Goal: Task Accomplishment & Management: Use online tool/utility

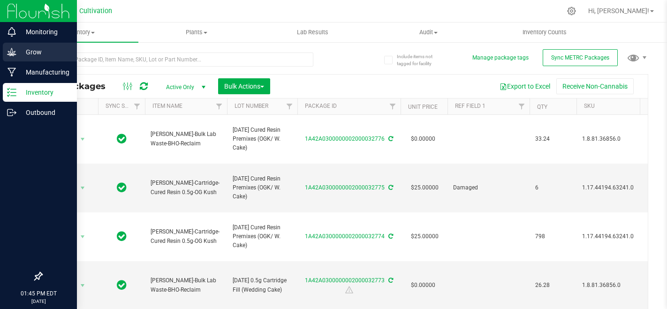
click at [17, 57] on p "Grow" at bounding box center [44, 51] width 56 height 11
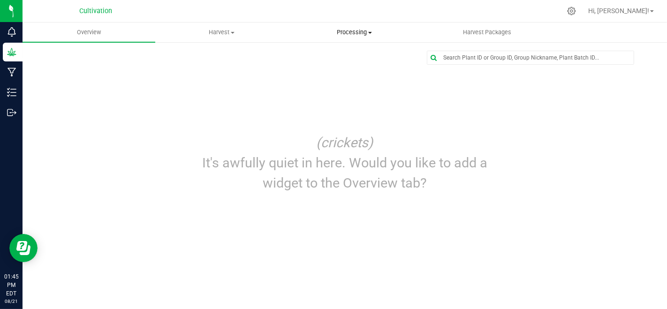
click at [357, 36] on span "Processing" at bounding box center [355, 32] width 132 height 8
click at [359, 68] on span "Processing harvests" at bounding box center [331, 68] width 87 height 8
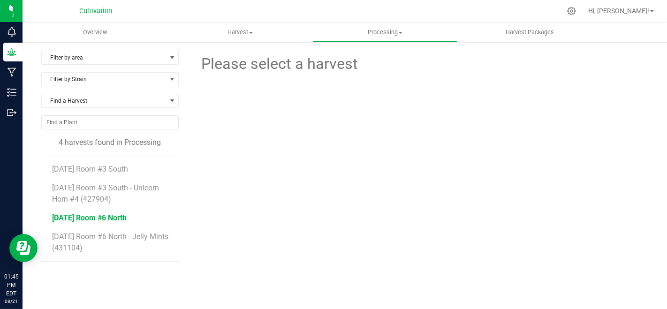
click at [127, 221] on span "[DATE] Room #6 North" at bounding box center [89, 217] width 75 height 9
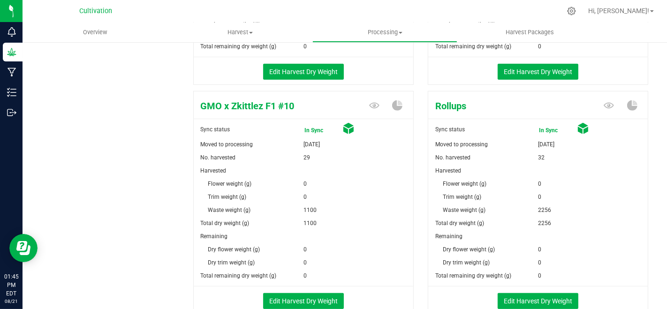
scroll to position [365, 0]
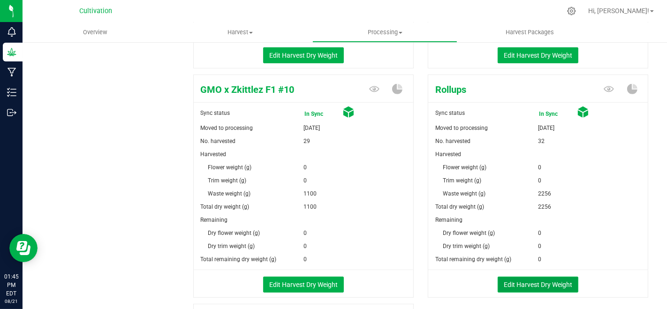
click at [547, 289] on button "Edit Harvest Dry Weight" at bounding box center [538, 285] width 81 height 16
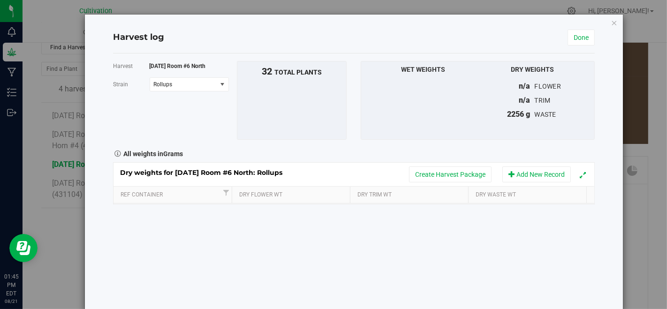
scroll to position [365, 0]
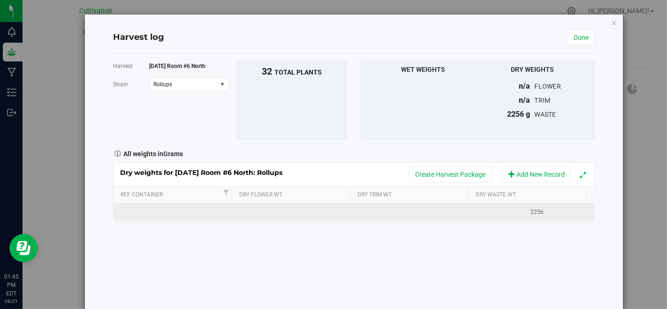
click at [129, 218] on td at bounding box center [174, 212] width 120 height 17
type input "[DATE]"
type input "3224"
type input "1753"
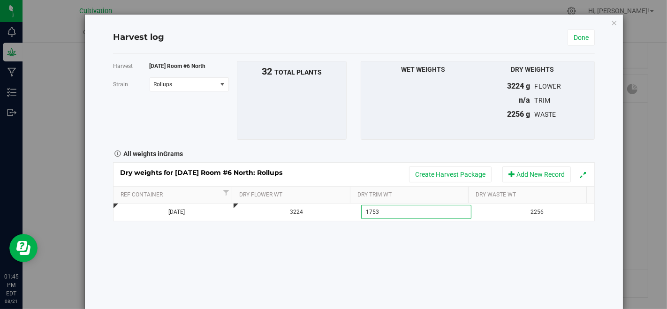
click at [231, 275] on div "Harvest [DATE] Room #6 North [GEOGRAPHIC_DATA] Rollups Select strain American D…" at bounding box center [354, 181] width 482 height 257
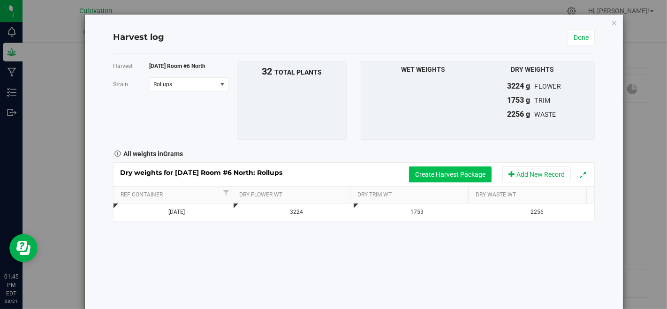
click at [437, 174] on button "Create Harvest Package" at bounding box center [450, 175] width 83 height 16
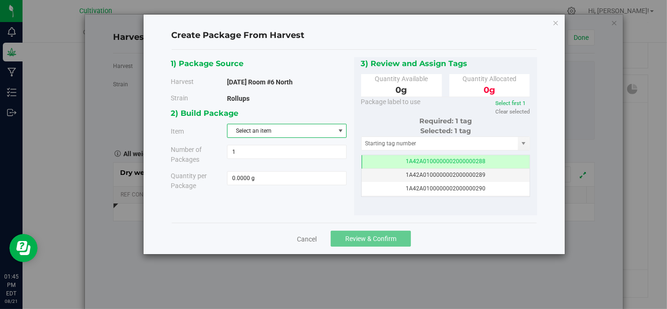
click at [320, 127] on span "Select an item" at bounding box center [281, 130] width 107 height 13
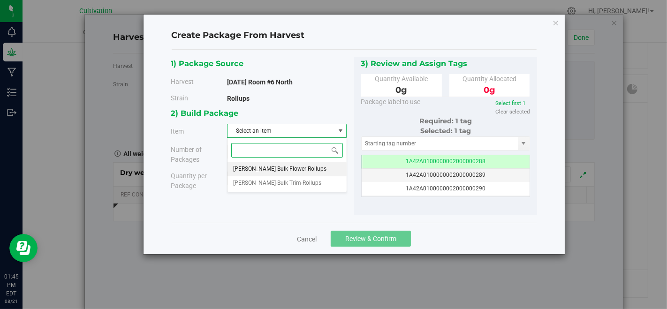
click at [321, 165] on li "[PERSON_NAME]-Bulk Flower-Rollups" at bounding box center [287, 169] width 119 height 14
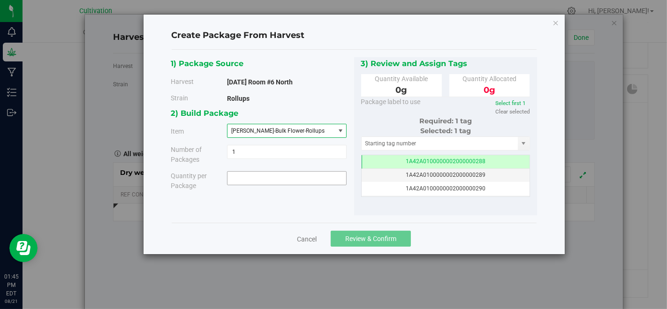
click at [323, 179] on span at bounding box center [287, 178] width 120 height 14
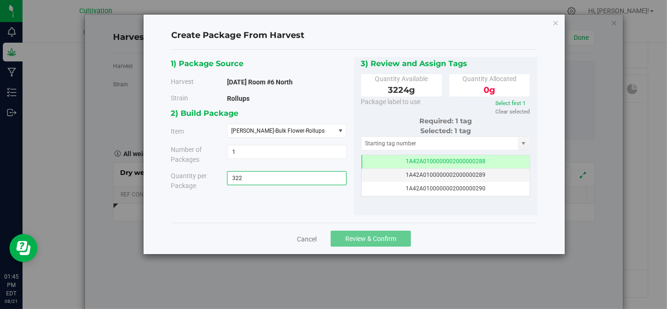
type input "3224"
type input "3224.0000 g"
click at [392, 139] on input "text" at bounding box center [440, 143] width 157 height 13
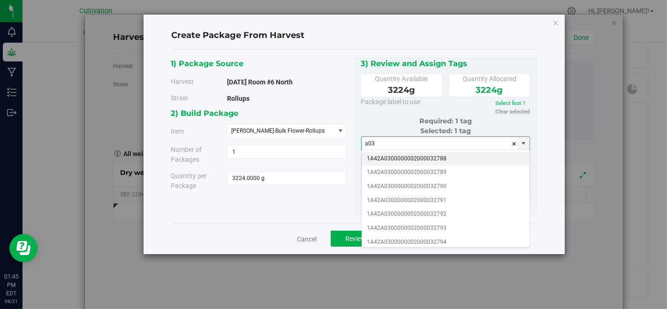
click at [419, 159] on li "1A42A0300000002000032788" at bounding box center [446, 159] width 168 height 14
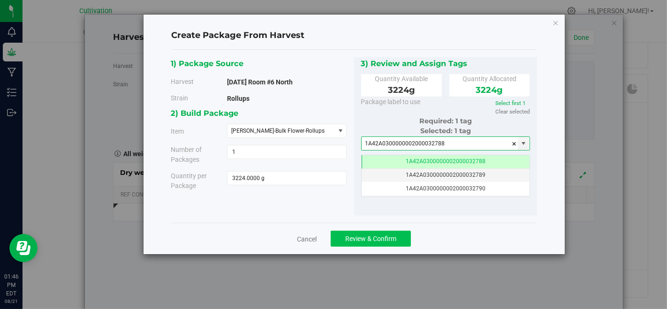
type input "1A42A0300000002000032788"
click at [388, 233] on button "Review & Confirm" at bounding box center [371, 239] width 80 height 16
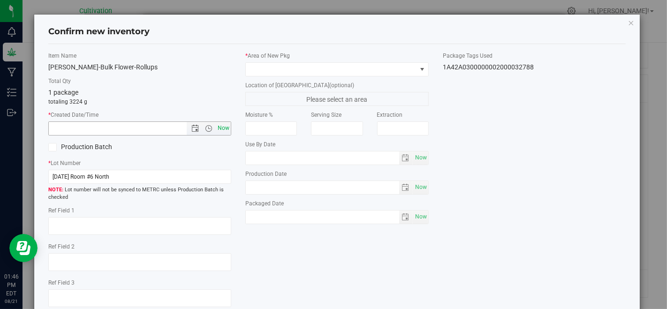
click at [216, 130] on span "Now" at bounding box center [224, 129] width 16 height 14
type input "[DATE] 1:46 PM"
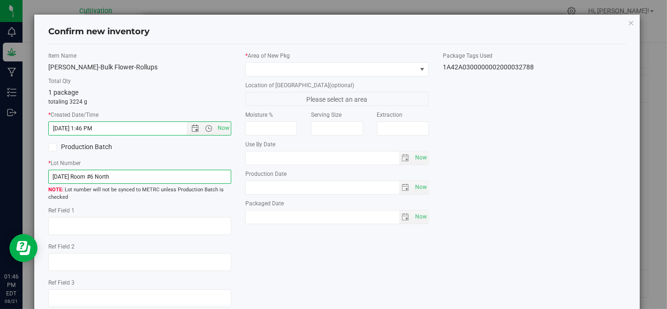
click at [206, 170] on input "[DATE] Room #6 North" at bounding box center [139, 177] width 183 height 14
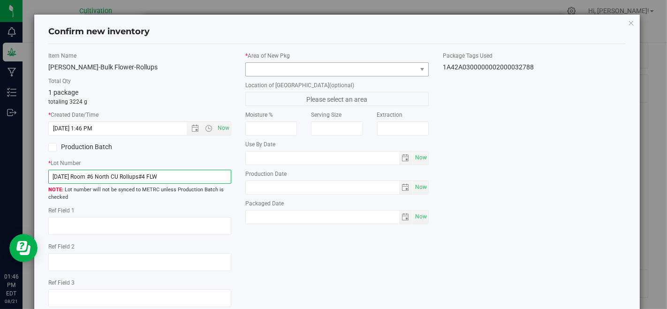
type input "[DATE] Room #6 North CU Rollups#4 FLW"
click at [305, 64] on span at bounding box center [331, 69] width 170 height 13
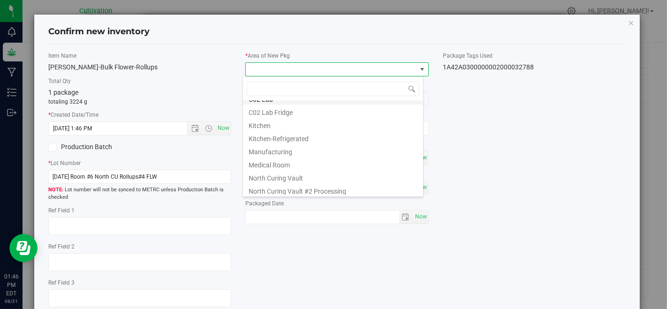
scroll to position [52, 0]
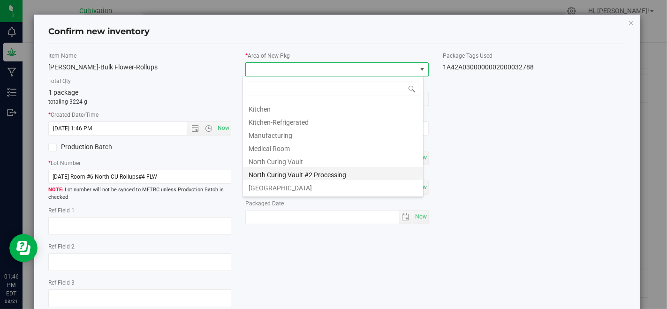
click at [311, 169] on li "North Curing Vault #2 Processing" at bounding box center [333, 173] width 180 height 13
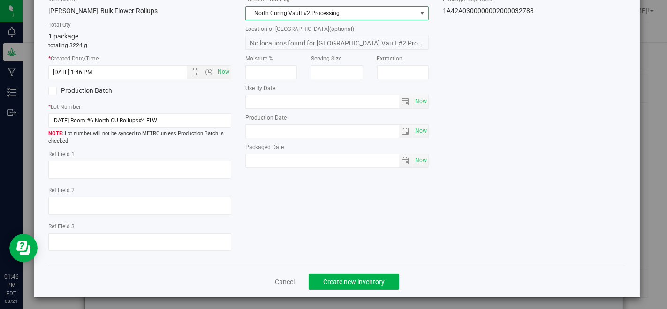
scroll to position [57, 0]
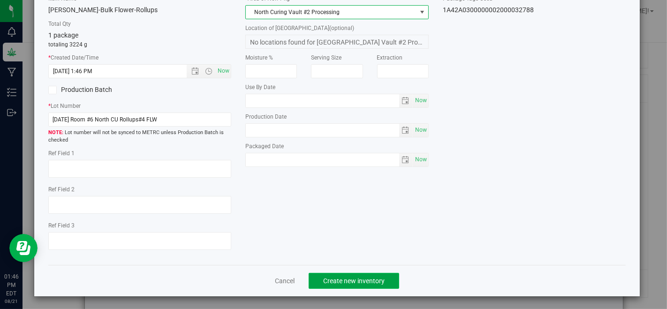
click at [337, 285] on button "Create new inventory" at bounding box center [354, 281] width 91 height 16
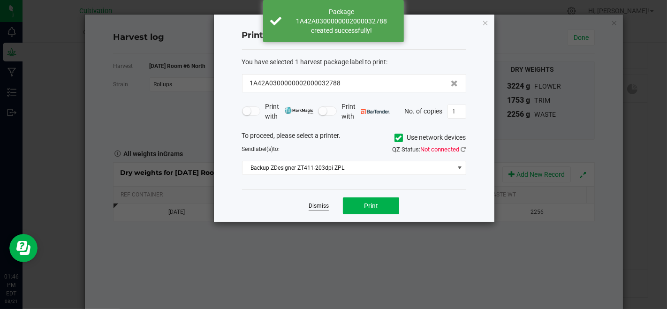
click at [321, 208] on link "Dismiss" at bounding box center [319, 206] width 20 height 8
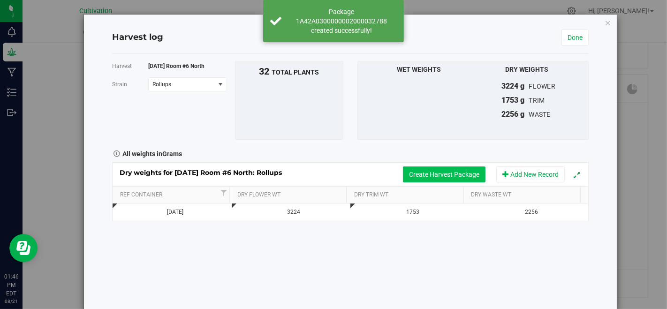
click at [415, 181] on button "Create Harvest Package" at bounding box center [444, 175] width 83 height 16
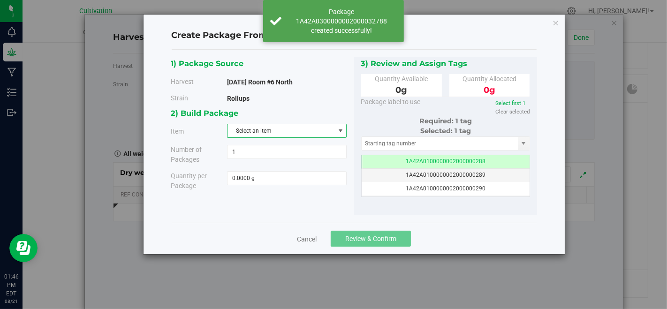
click at [313, 135] on span "Select an item" at bounding box center [281, 130] width 107 height 13
click at [301, 179] on li "[PERSON_NAME]-Bulk Trim-Rollups" at bounding box center [287, 183] width 119 height 14
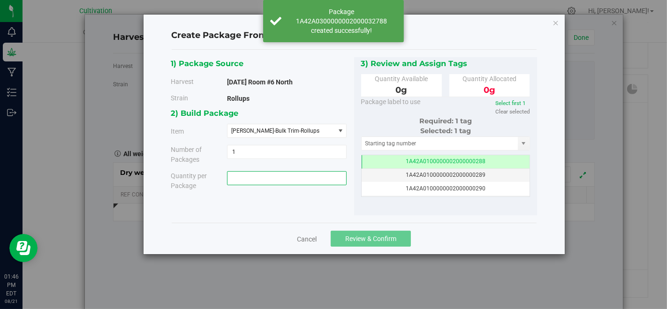
click at [301, 179] on span at bounding box center [287, 178] width 120 height 14
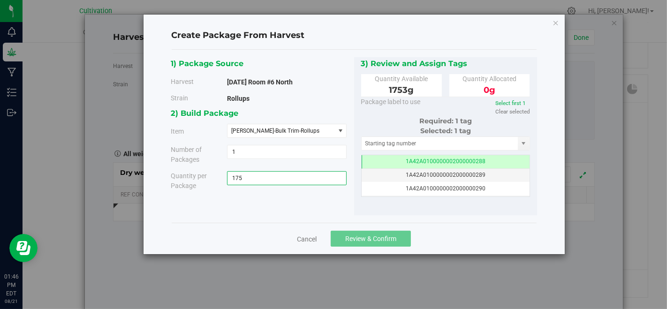
type input "1753"
type input "1753.0000 g"
click at [419, 145] on input "text" at bounding box center [440, 143] width 157 height 13
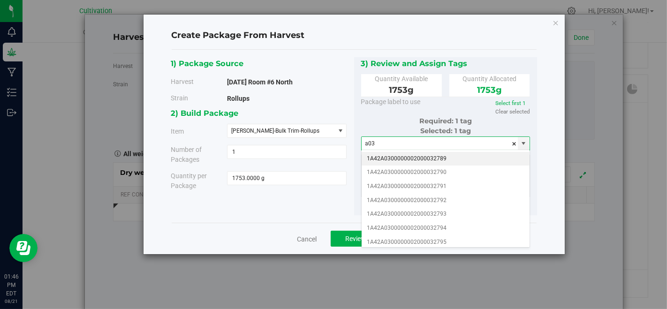
click at [419, 152] on li "1A42A0300000002000032789" at bounding box center [446, 159] width 168 height 14
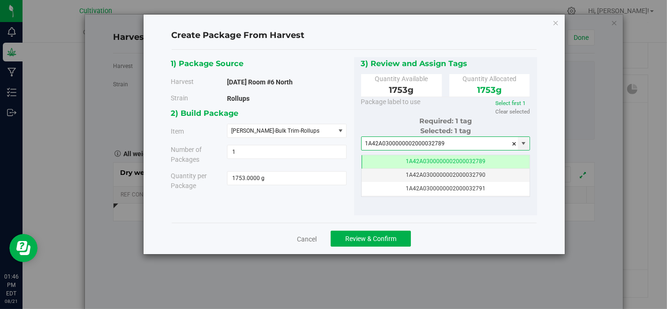
type input "1A42A0300000002000032789"
click at [410, 213] on div "3) Review and Assign Tags Quantity Available 1753 g Quantity Allocated 1753 g" at bounding box center [445, 136] width 183 height 159
click at [402, 229] on div "Cancel Review & Confirm" at bounding box center [354, 238] width 365 height 31
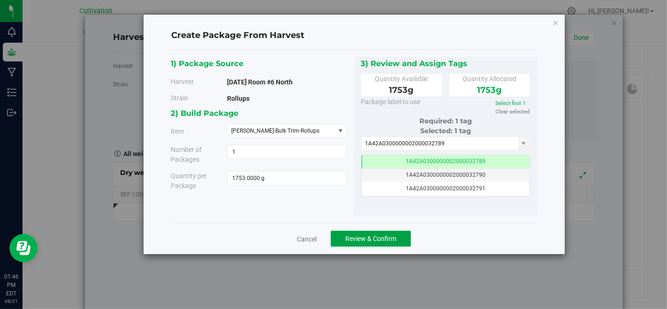
click at [398, 239] on button "Review & Confirm" at bounding box center [371, 239] width 80 height 16
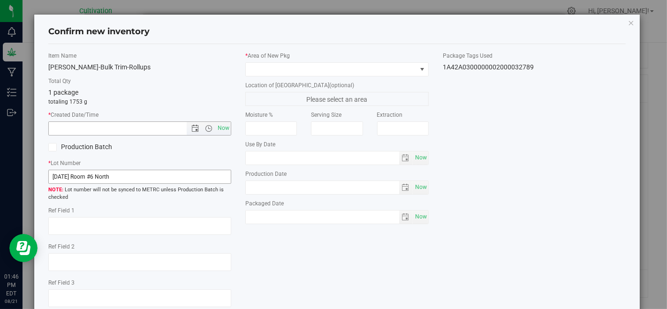
drag, startPoint x: 225, startPoint y: 122, endPoint x: 221, endPoint y: 169, distance: 47.1
click at [225, 123] on span "Now" at bounding box center [224, 129] width 16 height 14
type input "[DATE] 1:46 PM"
click at [216, 178] on input "[DATE] Room #6 North" at bounding box center [139, 177] width 183 height 14
type input "[DATE] Room #6 North CU Rollups#4 TRIM"
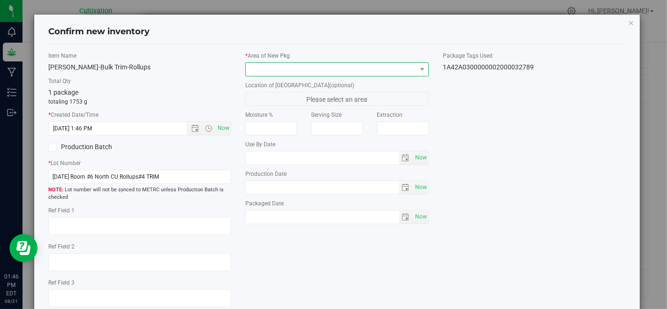
click at [281, 63] on span at bounding box center [331, 69] width 170 height 13
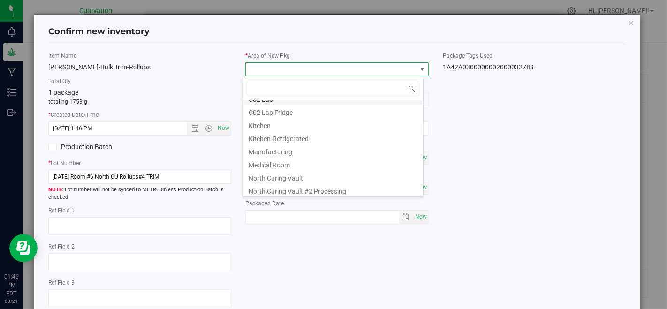
scroll to position [52, 0]
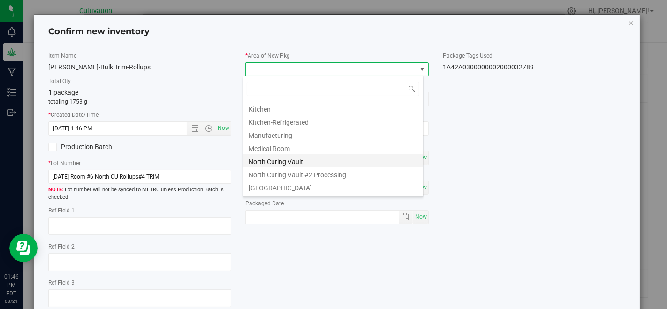
click at [310, 160] on li "North Curing Vault" at bounding box center [333, 160] width 180 height 13
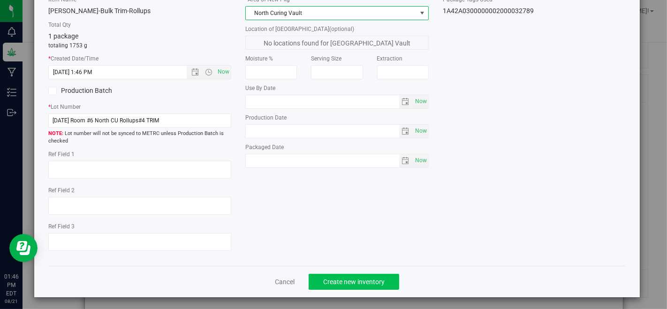
scroll to position [57, 0]
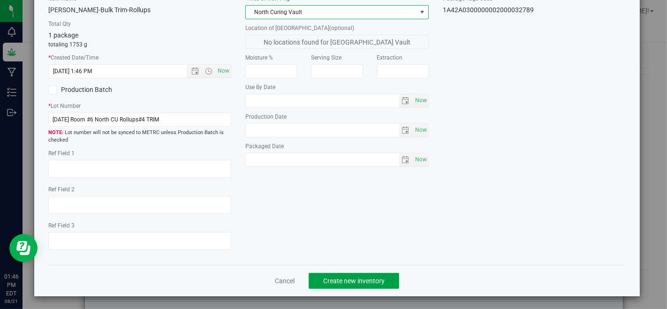
click at [366, 283] on span "Create new inventory" at bounding box center [353, 281] width 61 height 8
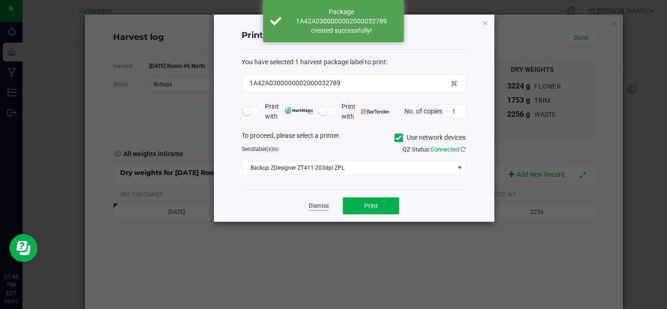
click at [318, 204] on link "Dismiss" at bounding box center [319, 206] width 20 height 8
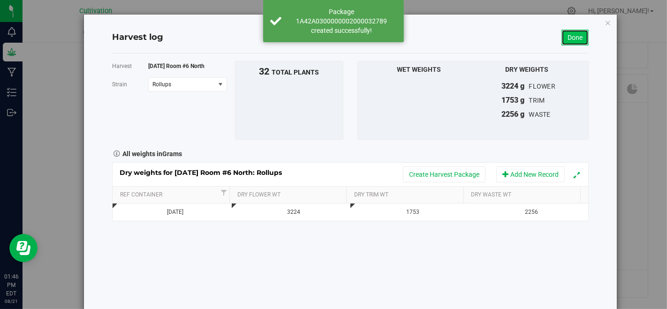
click at [580, 39] on link "Done" at bounding box center [575, 38] width 27 height 16
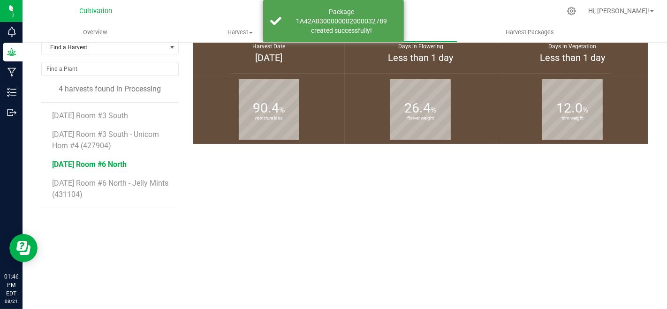
scroll to position [365, 0]
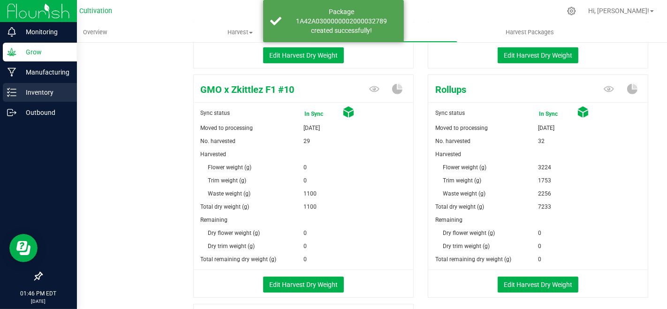
click at [47, 96] on p "Inventory" at bounding box center [44, 92] width 56 height 11
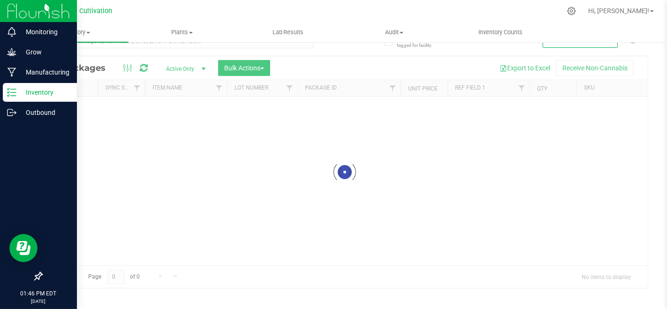
scroll to position [18, 0]
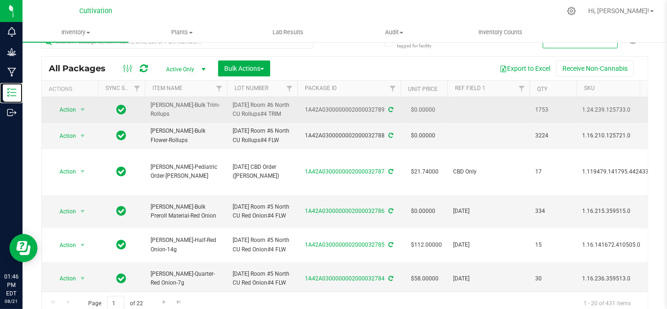
scroll to position [23, 0]
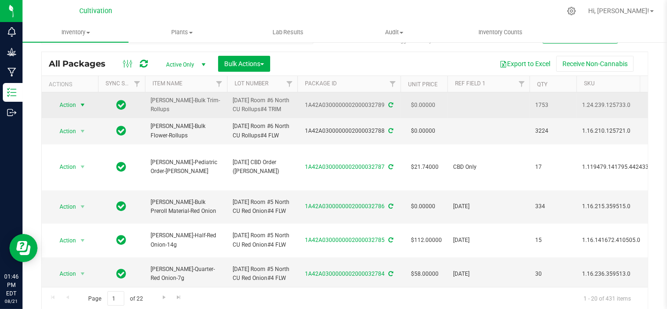
click at [69, 109] on span "Action" at bounding box center [63, 105] width 25 height 13
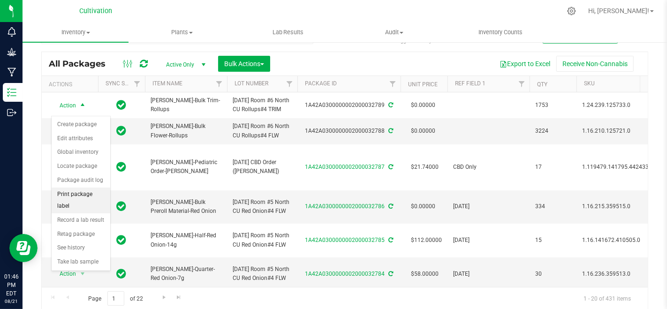
click at [75, 190] on li "Print package label" at bounding box center [81, 201] width 59 height 26
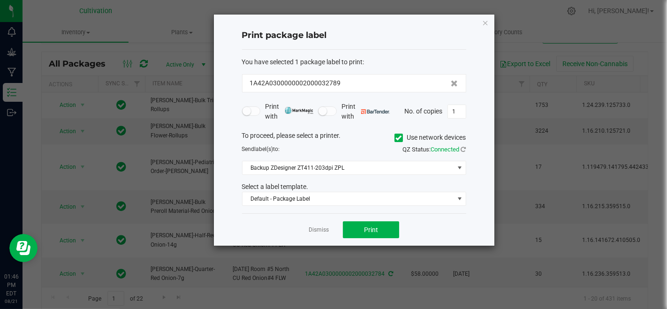
click at [396, 138] on icon at bounding box center [399, 138] width 6 height 0
click at [0, 0] on input "Use network devices" at bounding box center [0, 0] width 0 height 0
click at [370, 165] on span at bounding box center [349, 167] width 212 height 13
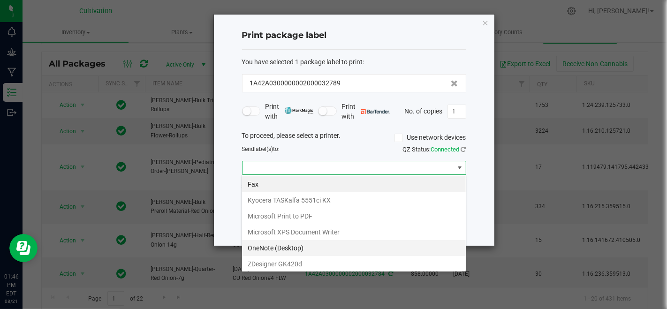
scroll to position [0, 0]
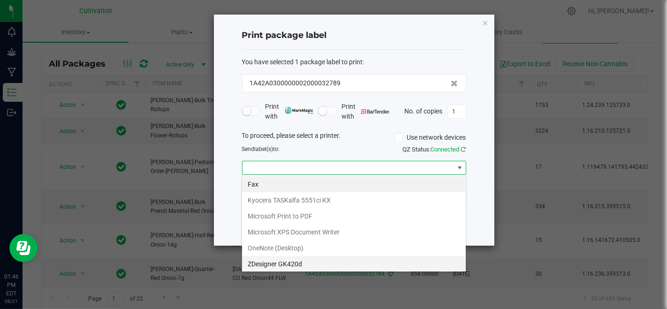
click at [289, 260] on GK420d "ZDesigner GK420d" at bounding box center [354, 264] width 224 height 16
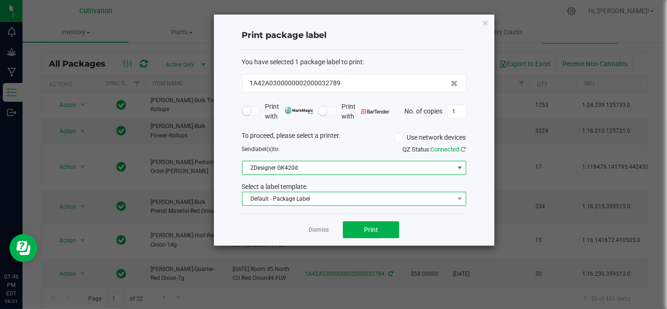
click at [317, 196] on span "Default - Package Label" at bounding box center [349, 198] width 212 height 13
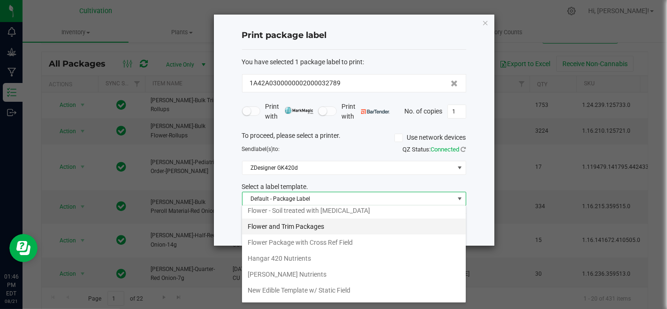
scroll to position [456, 0]
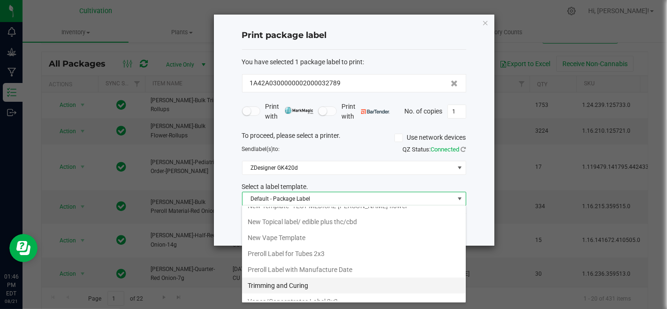
click at [320, 278] on li "Trimming and Curing" at bounding box center [354, 286] width 224 height 16
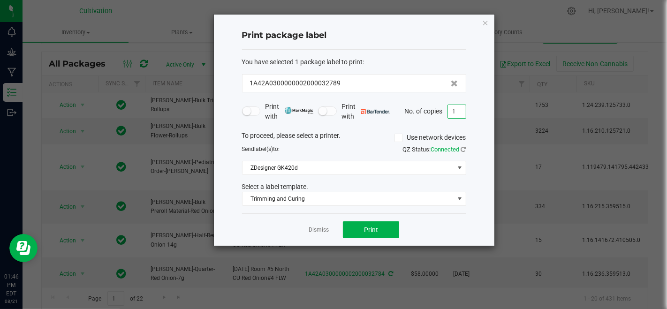
click at [454, 106] on input "1" at bounding box center [457, 111] width 18 height 13
type input "3"
click at [365, 231] on span "Print" at bounding box center [371, 230] width 14 height 8
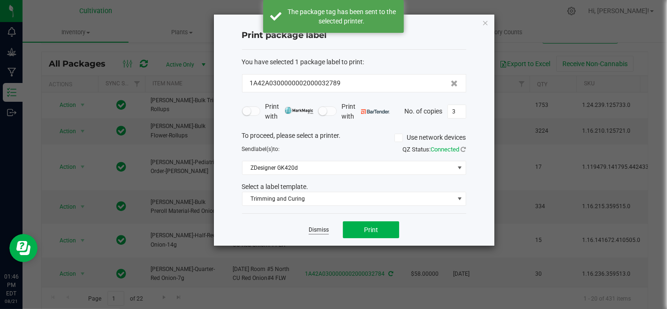
click at [327, 231] on link "Dismiss" at bounding box center [319, 230] width 20 height 8
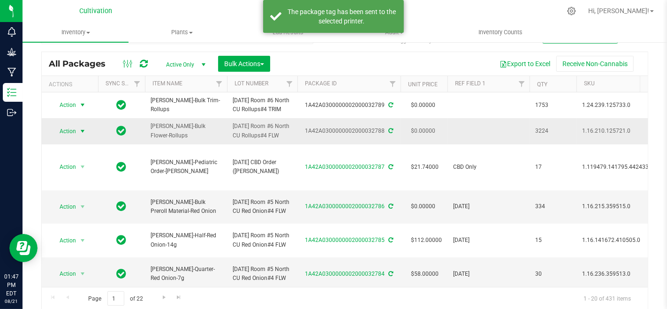
click at [56, 138] on span "Action" at bounding box center [63, 131] width 25 height 13
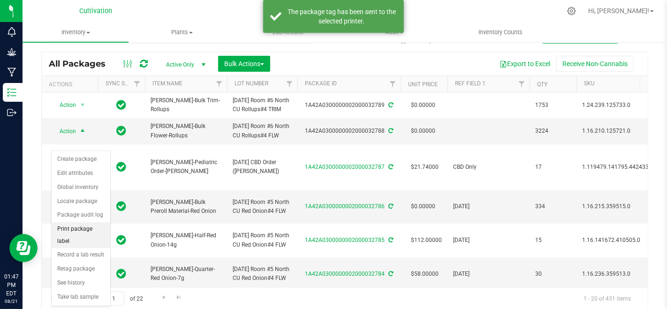
click at [67, 228] on li "Print package label" at bounding box center [81, 235] width 59 height 26
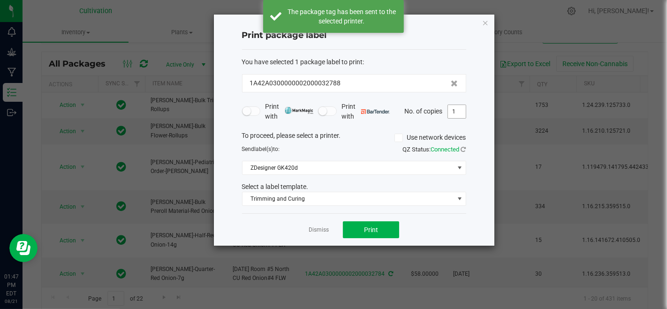
click at [450, 113] on input "1" at bounding box center [457, 111] width 18 height 13
type input "3"
click at [369, 226] on span "Print" at bounding box center [371, 230] width 14 height 8
click at [327, 228] on link "Dismiss" at bounding box center [319, 230] width 20 height 8
